Goal: Transaction & Acquisition: Purchase product/service

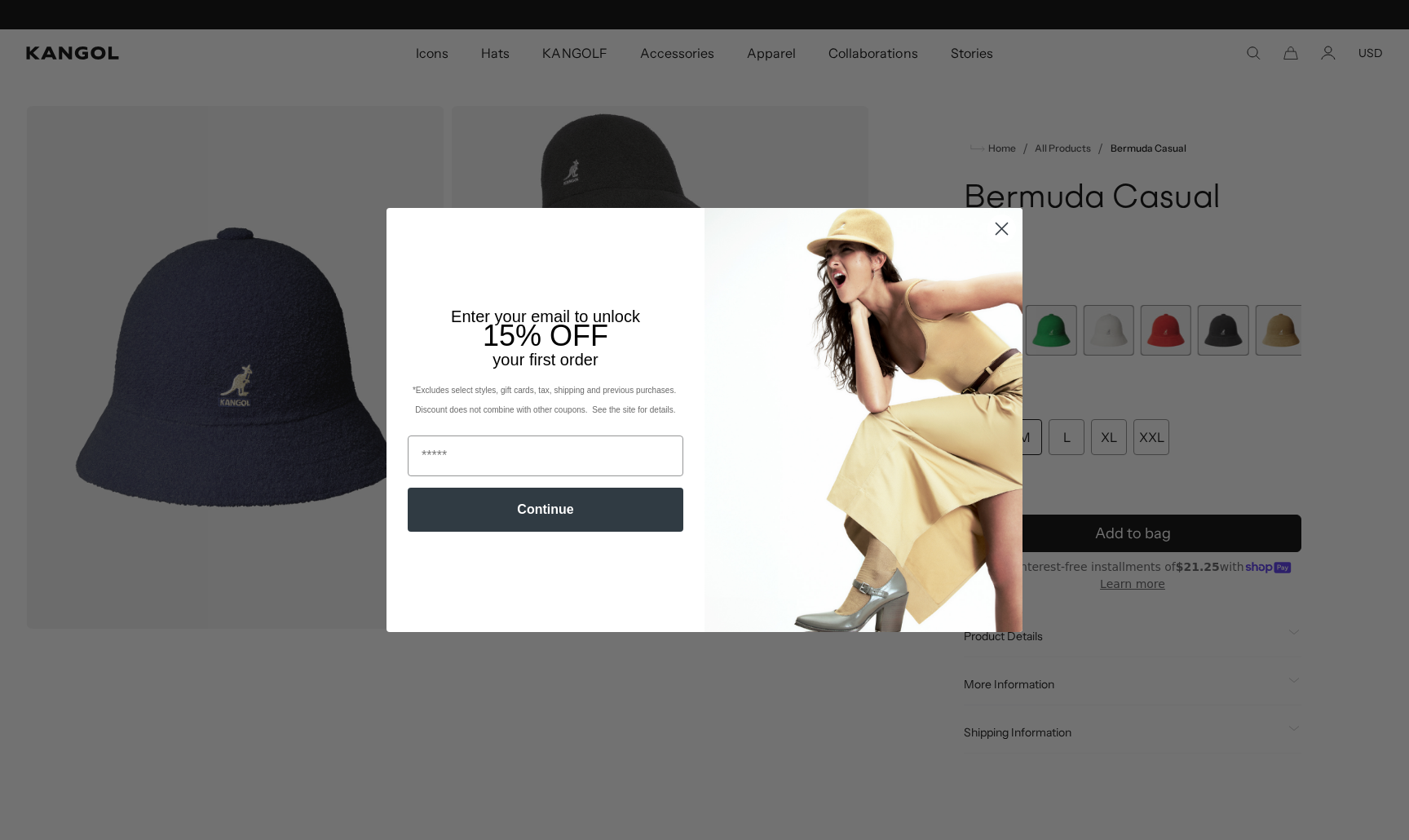
scroll to position [0, 336]
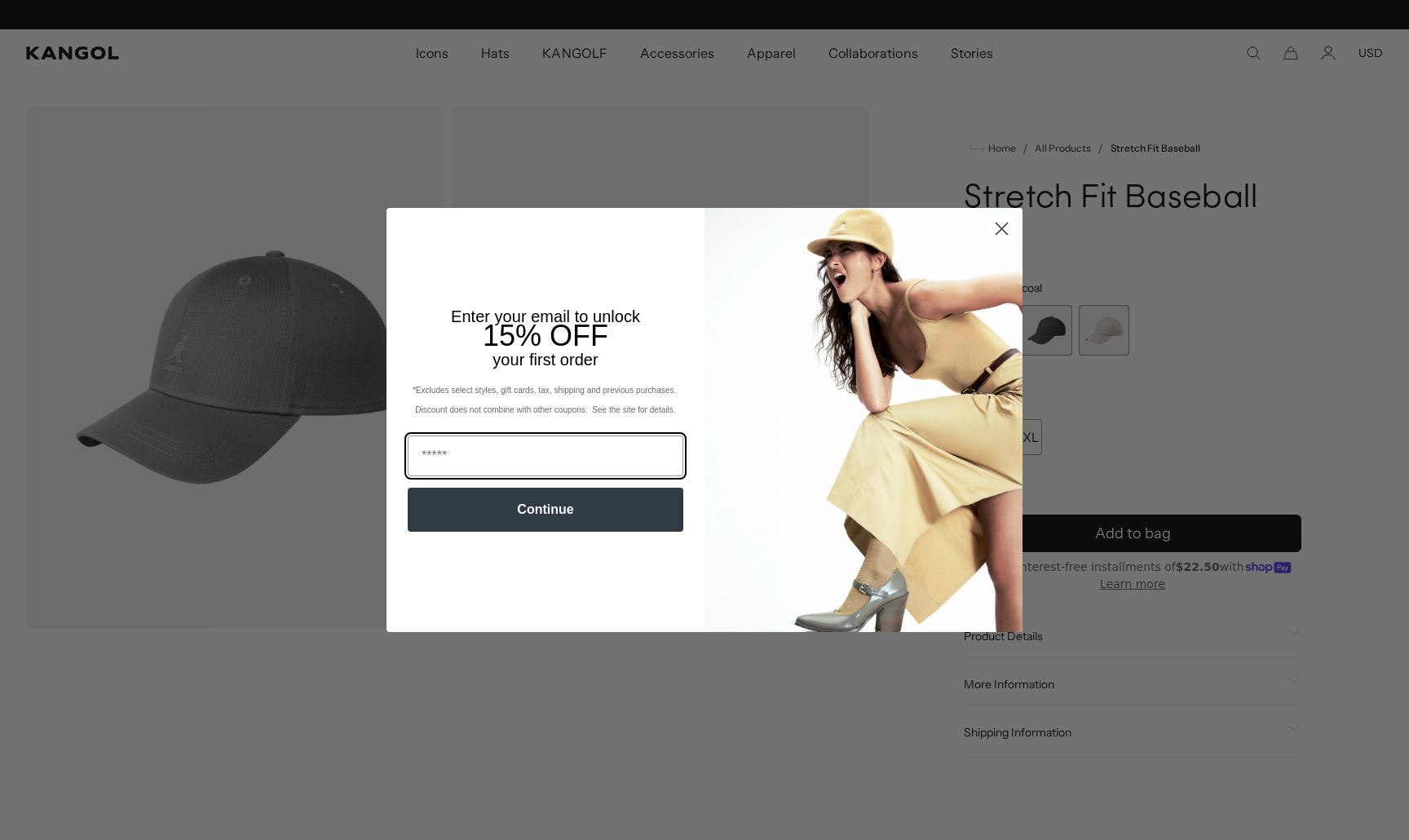
scroll to position [0, 336]
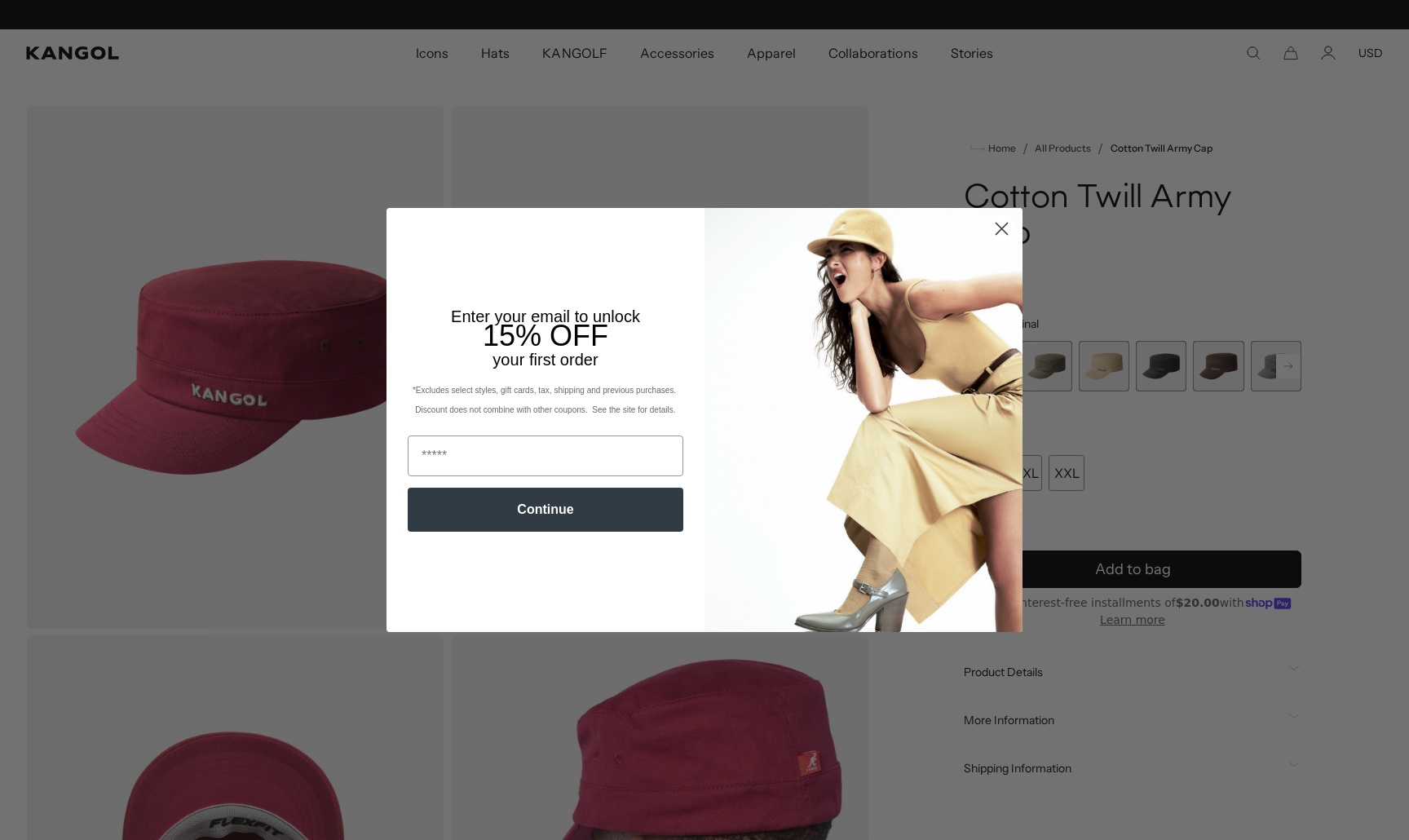
scroll to position [0, 336]
